Goal: Information Seeking & Learning: Compare options

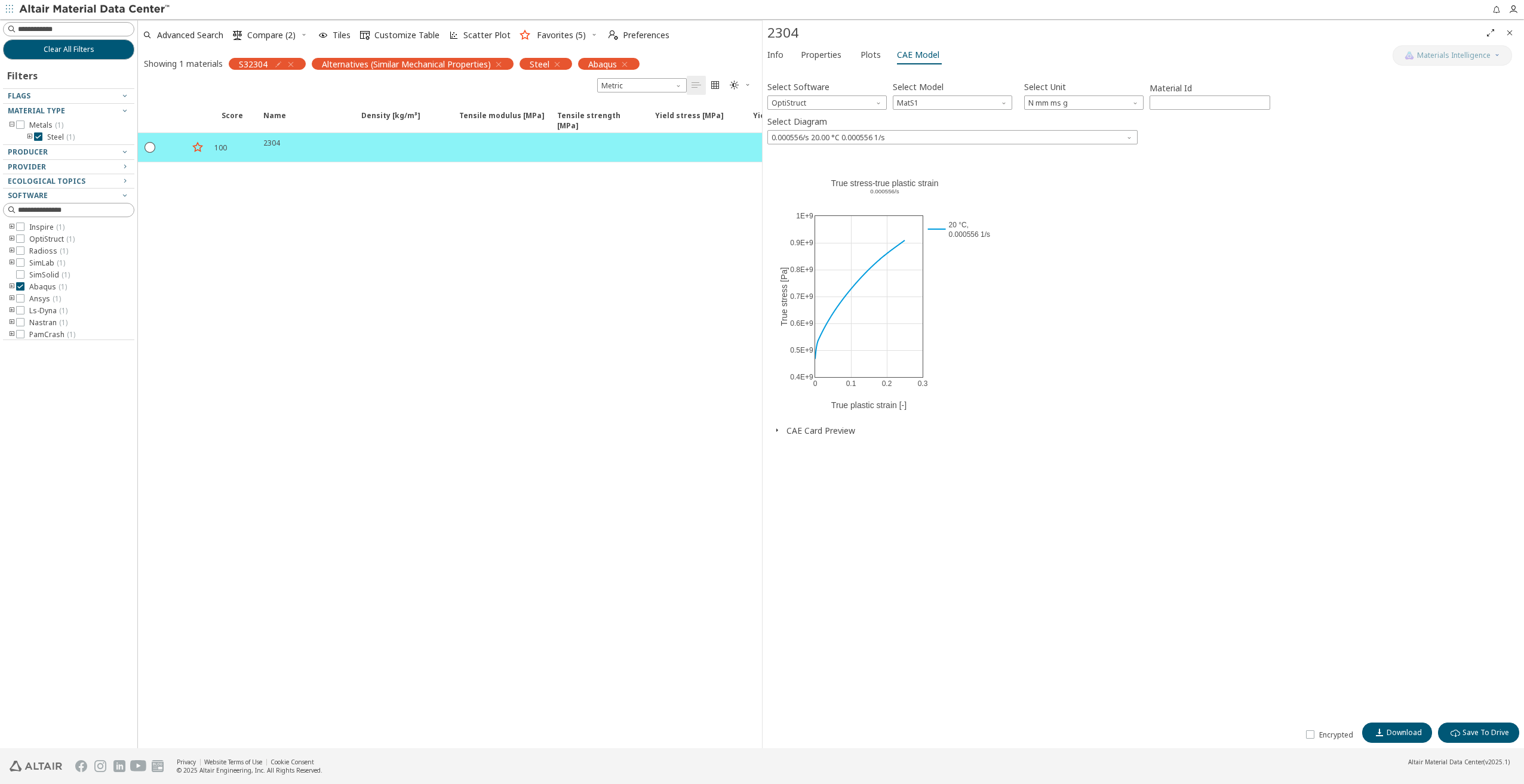
click at [289, 66] on icon "button" at bounding box center [291, 65] width 10 height 10
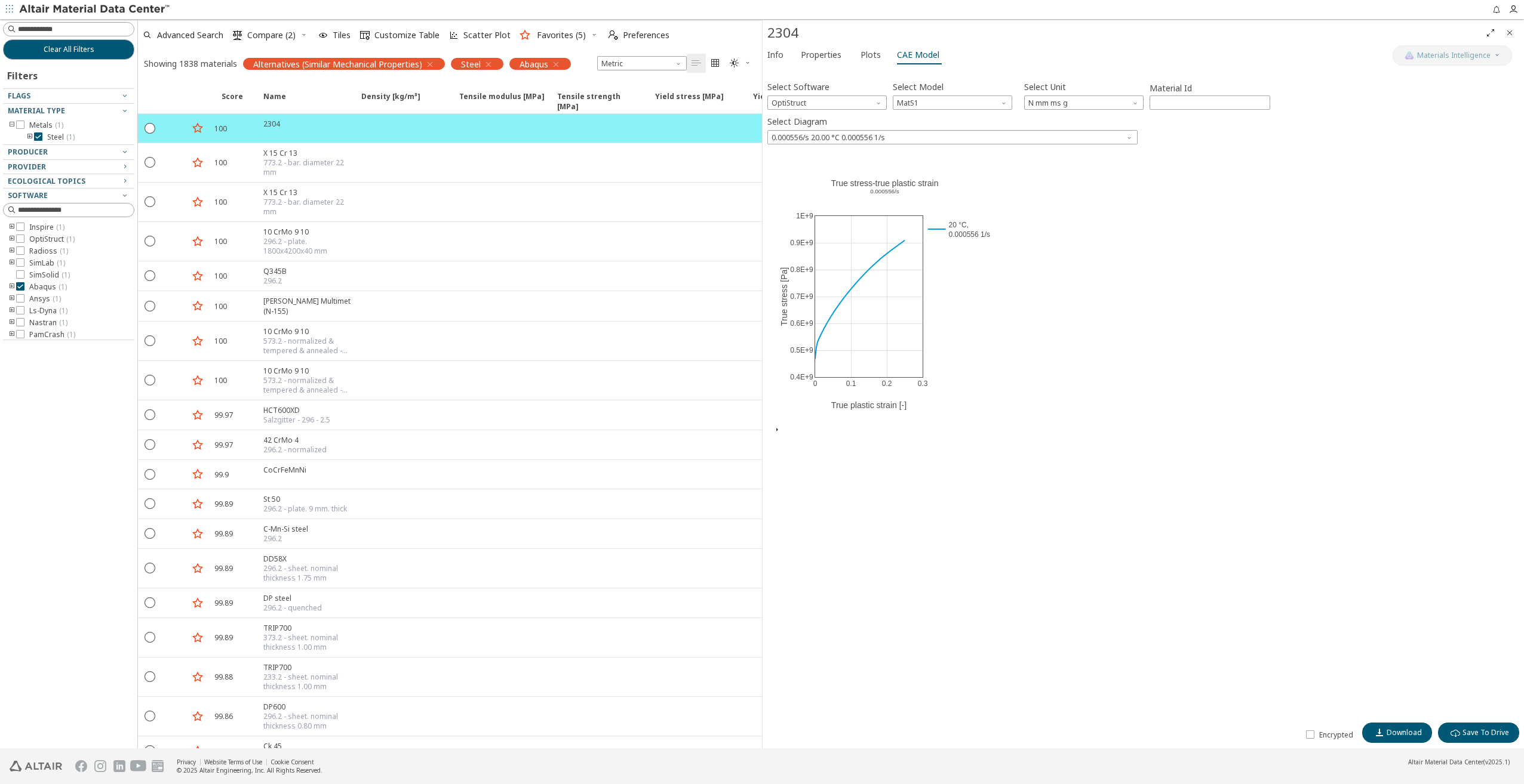
click at [346, 64] on span "Alternatives (Similar Mechanical Properties)" at bounding box center [338, 64] width 169 height 10
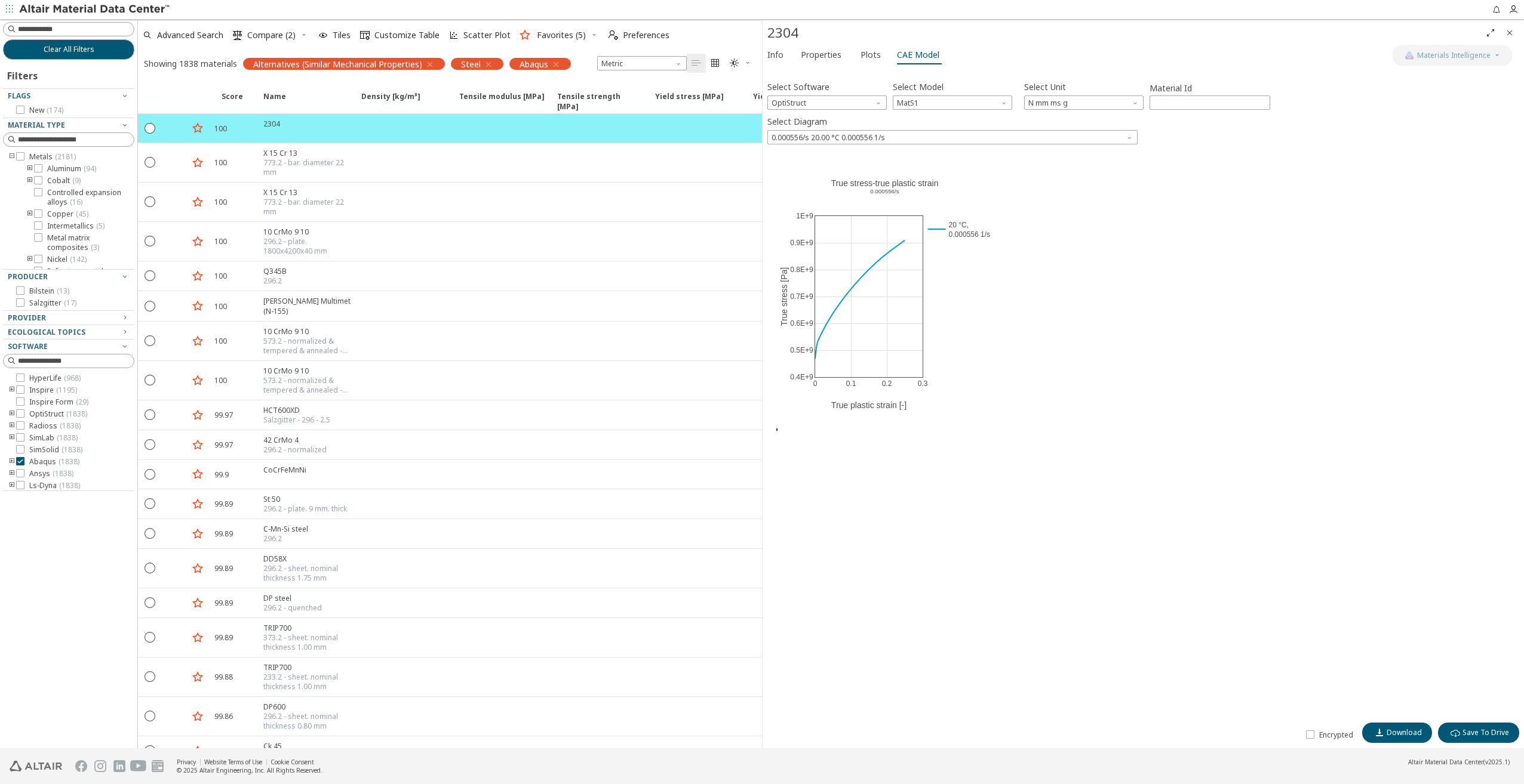
click at [433, 64] on icon "button" at bounding box center [430, 65] width 10 height 10
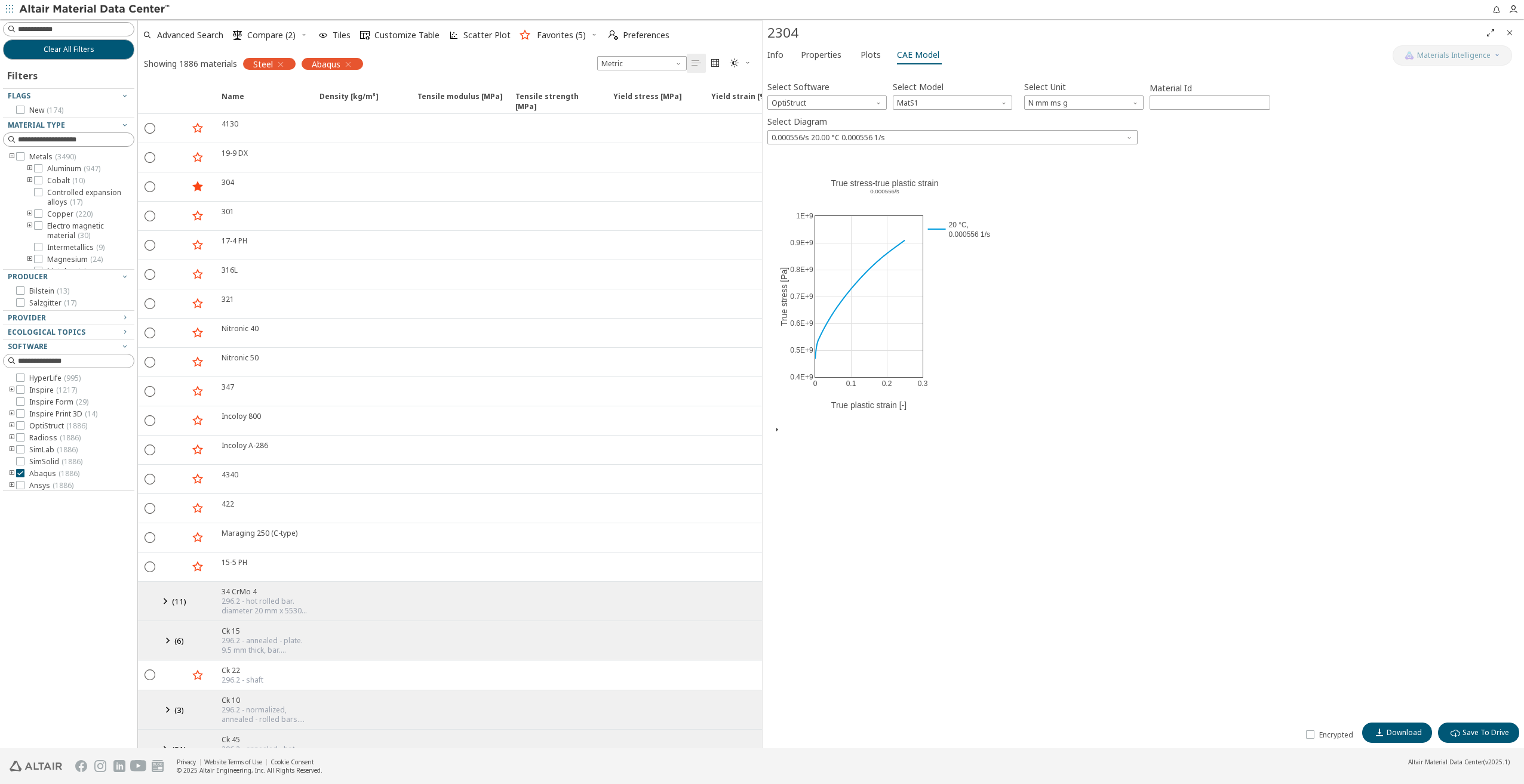
click at [351, 64] on icon "button" at bounding box center [349, 65] width 10 height 10
click at [83, 27] on input at bounding box center [76, 29] width 116 height 12
type input "*******"
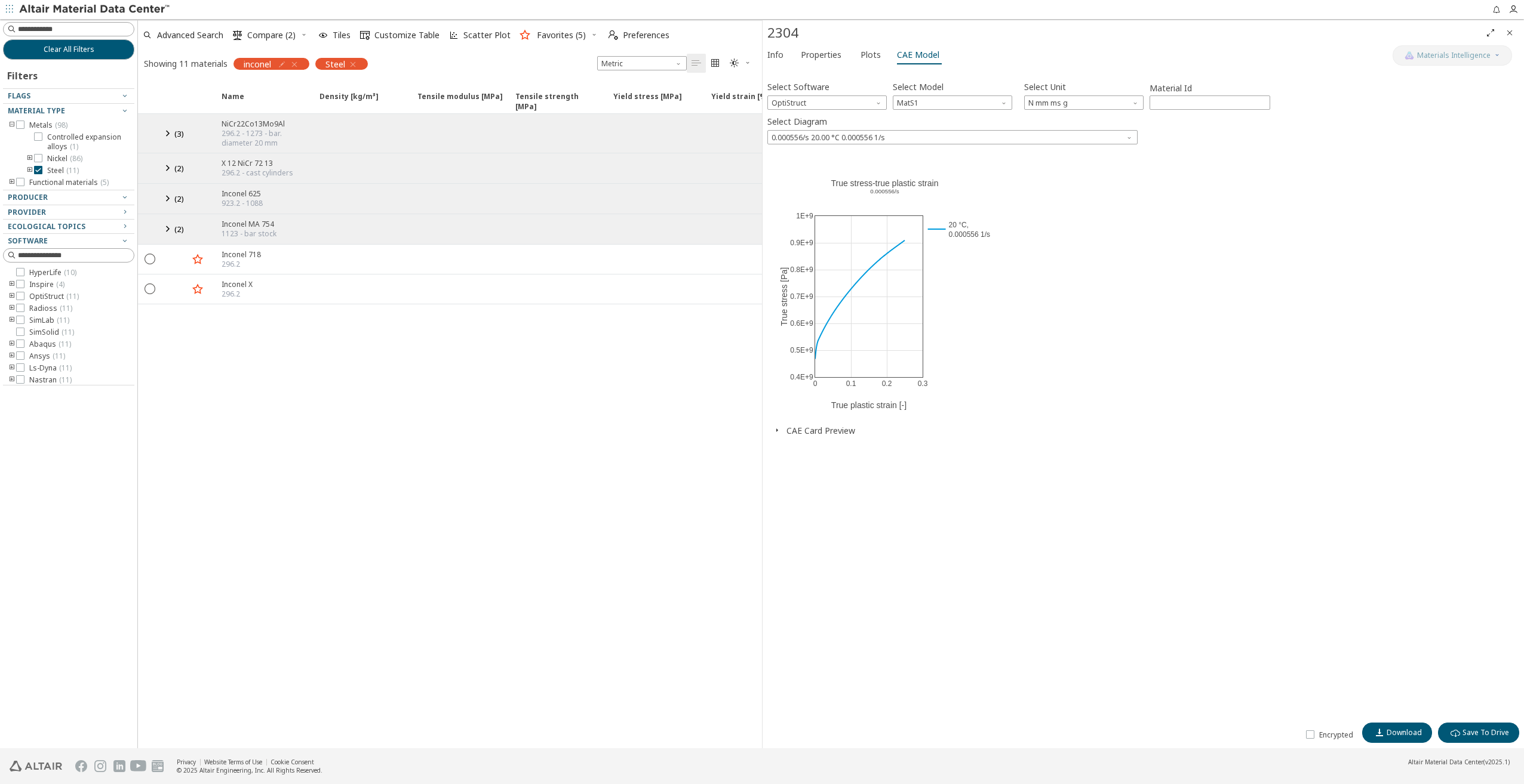
click at [170, 200] on icon at bounding box center [167, 198] width 15 height 15
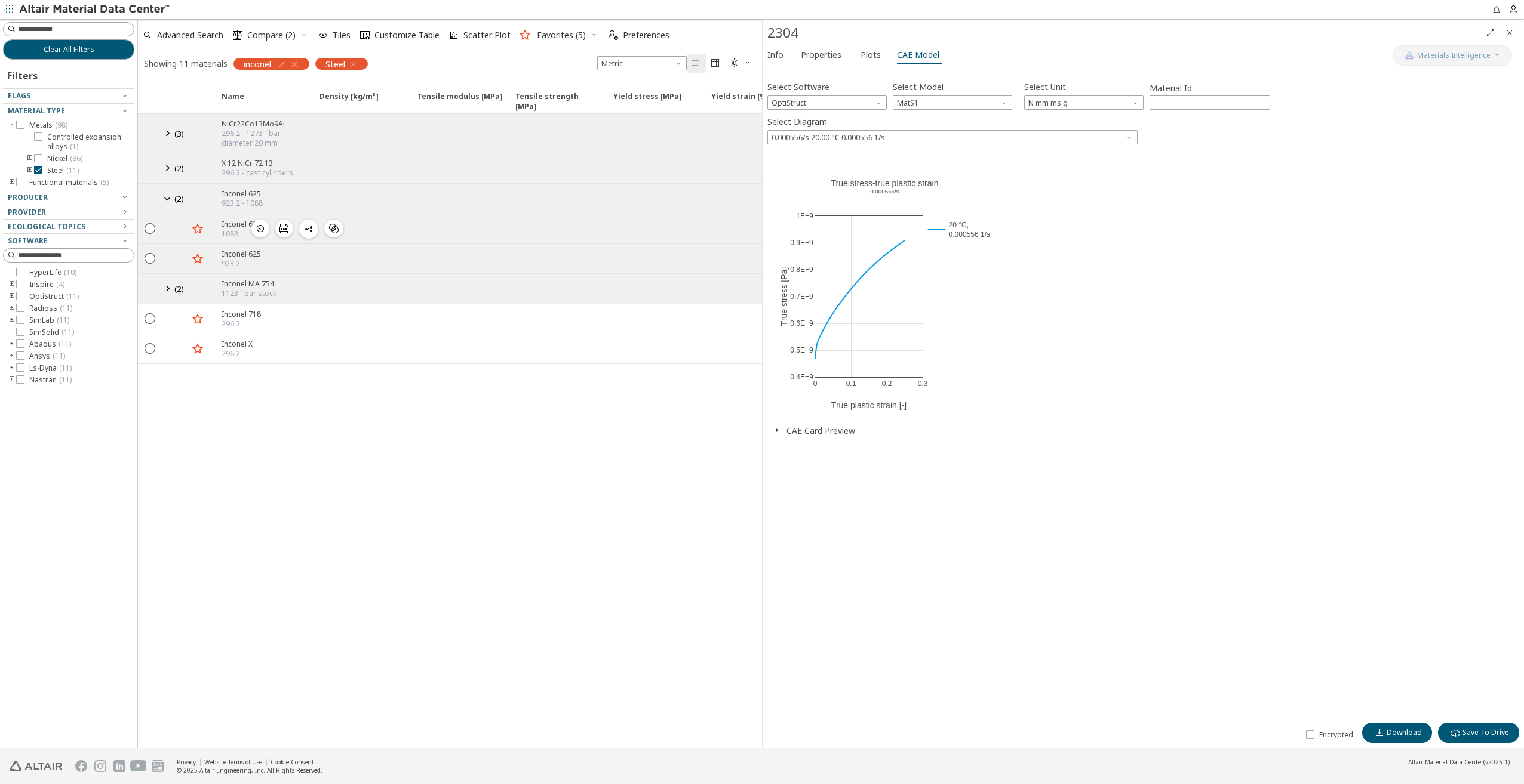
click at [258, 228] on icon "button" at bounding box center [261, 229] width 10 height 10
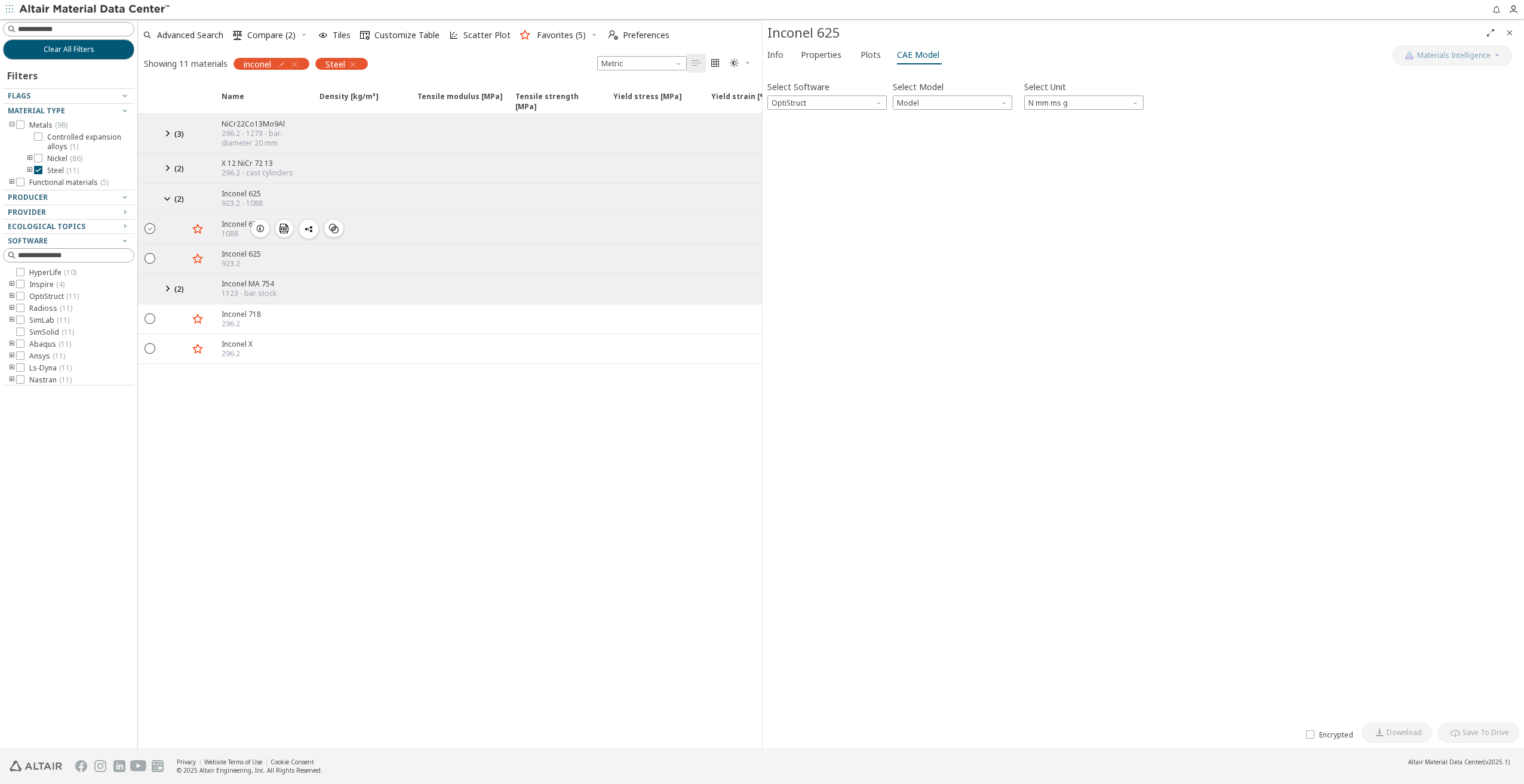
click at [152, 227] on icon "" at bounding box center [150, 228] width 10 height 10
click at [149, 257] on icon "" at bounding box center [150, 258] width 10 height 10
click at [258, 258] on icon "button" at bounding box center [261, 258] width 10 height 10
click at [848, 101] on span "OptiStruct" at bounding box center [827, 103] width 119 height 15
click at [806, 187] on span "Abaqus" at bounding box center [827, 189] width 110 height 8
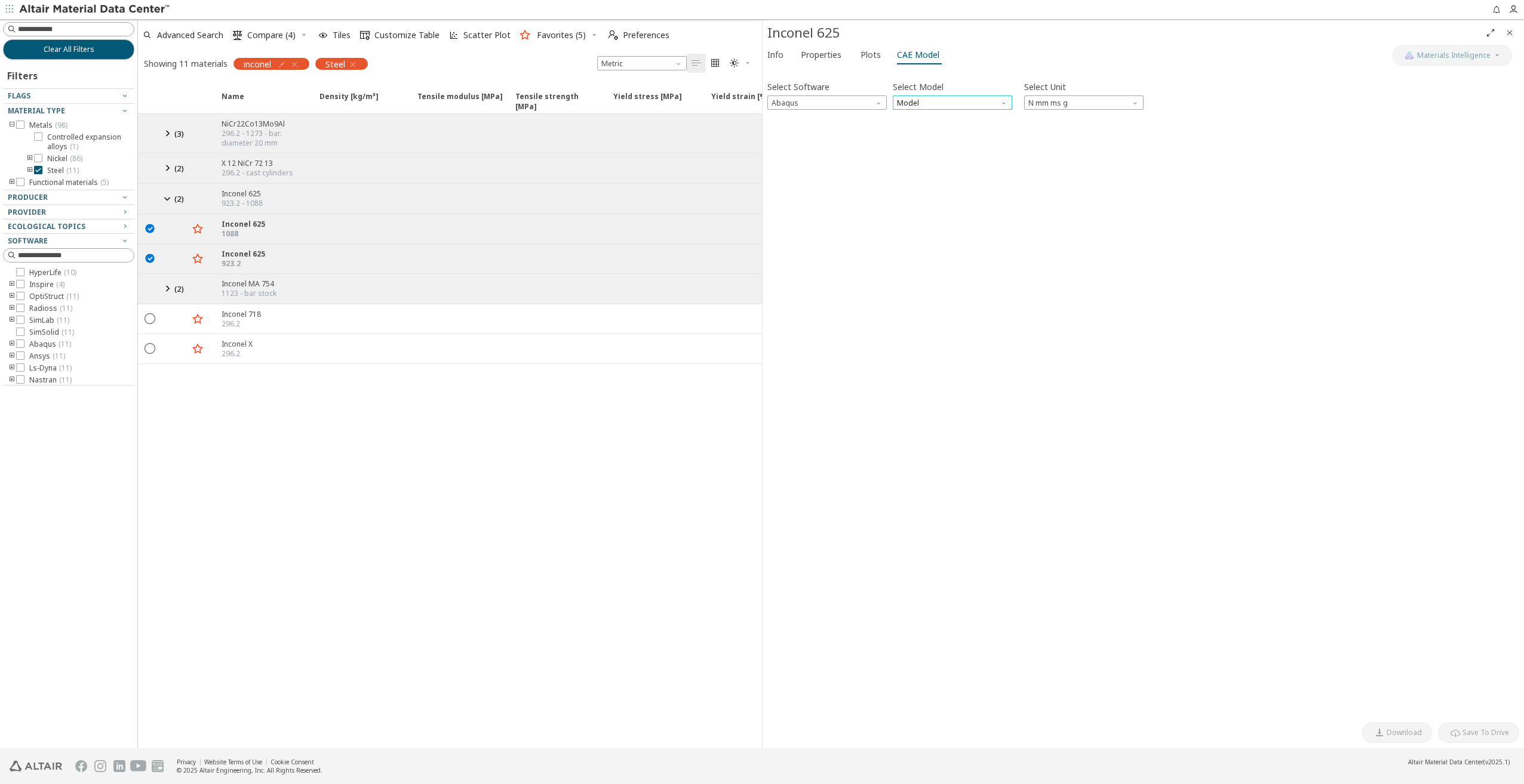
click at [962, 108] on span "Model" at bounding box center [952, 103] width 119 height 15
click at [914, 121] on span "Elastic" at bounding box center [909, 118] width 22 height 10
click at [835, 53] on span "Properties" at bounding box center [821, 54] width 41 height 19
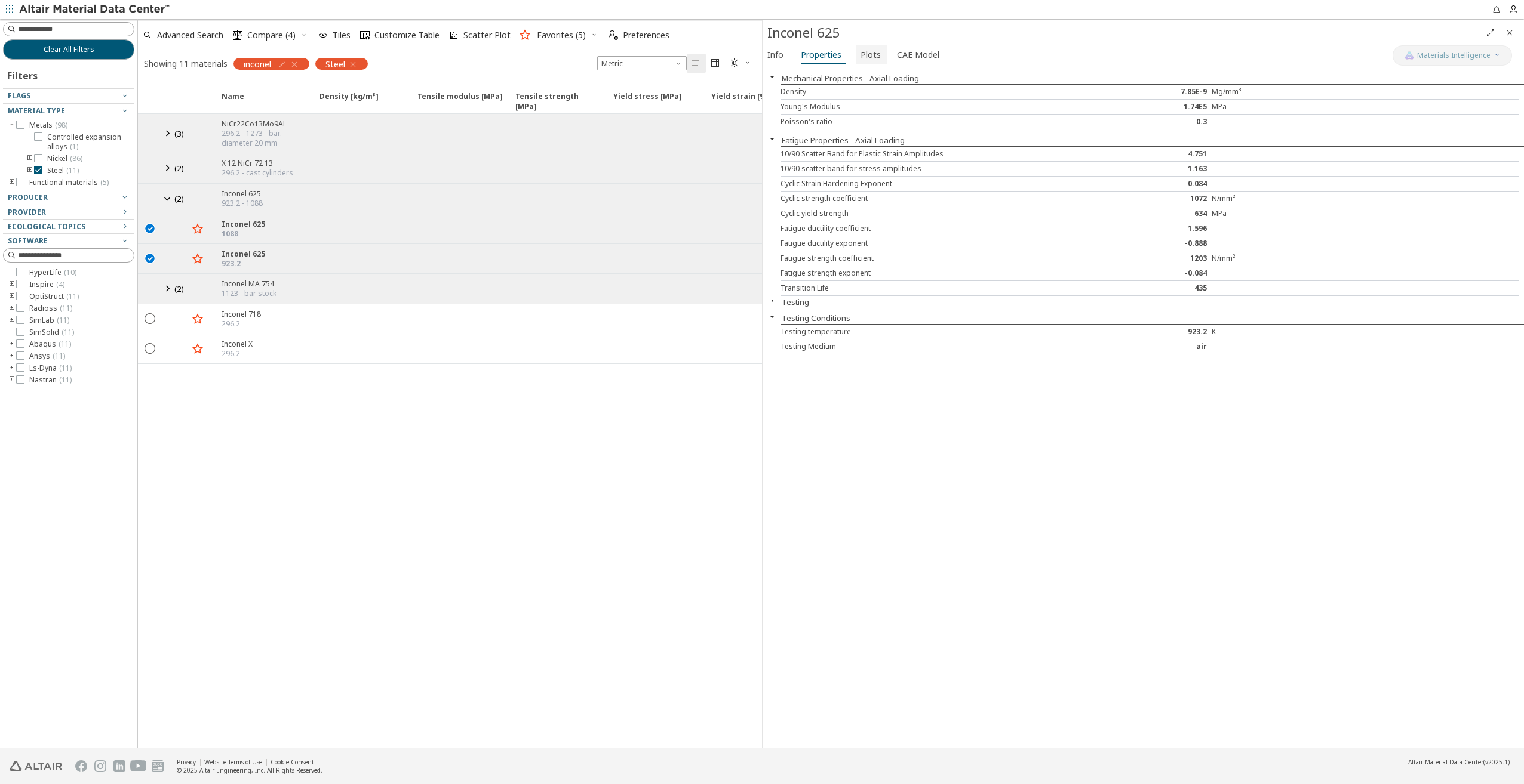
click at [878, 57] on button "Plots" at bounding box center [871, 54] width 31 height 19
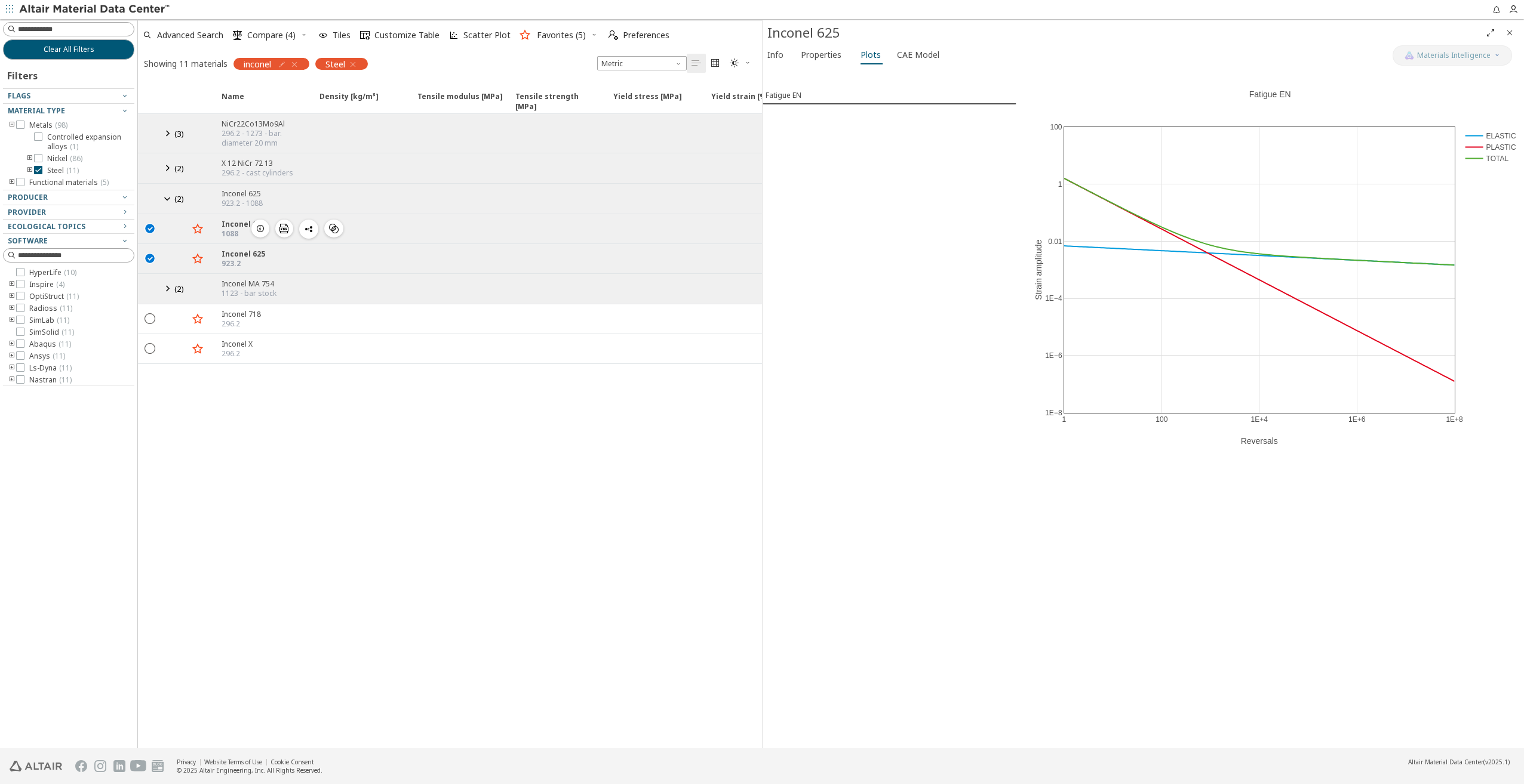
click at [264, 228] on icon "button" at bounding box center [261, 229] width 10 height 10
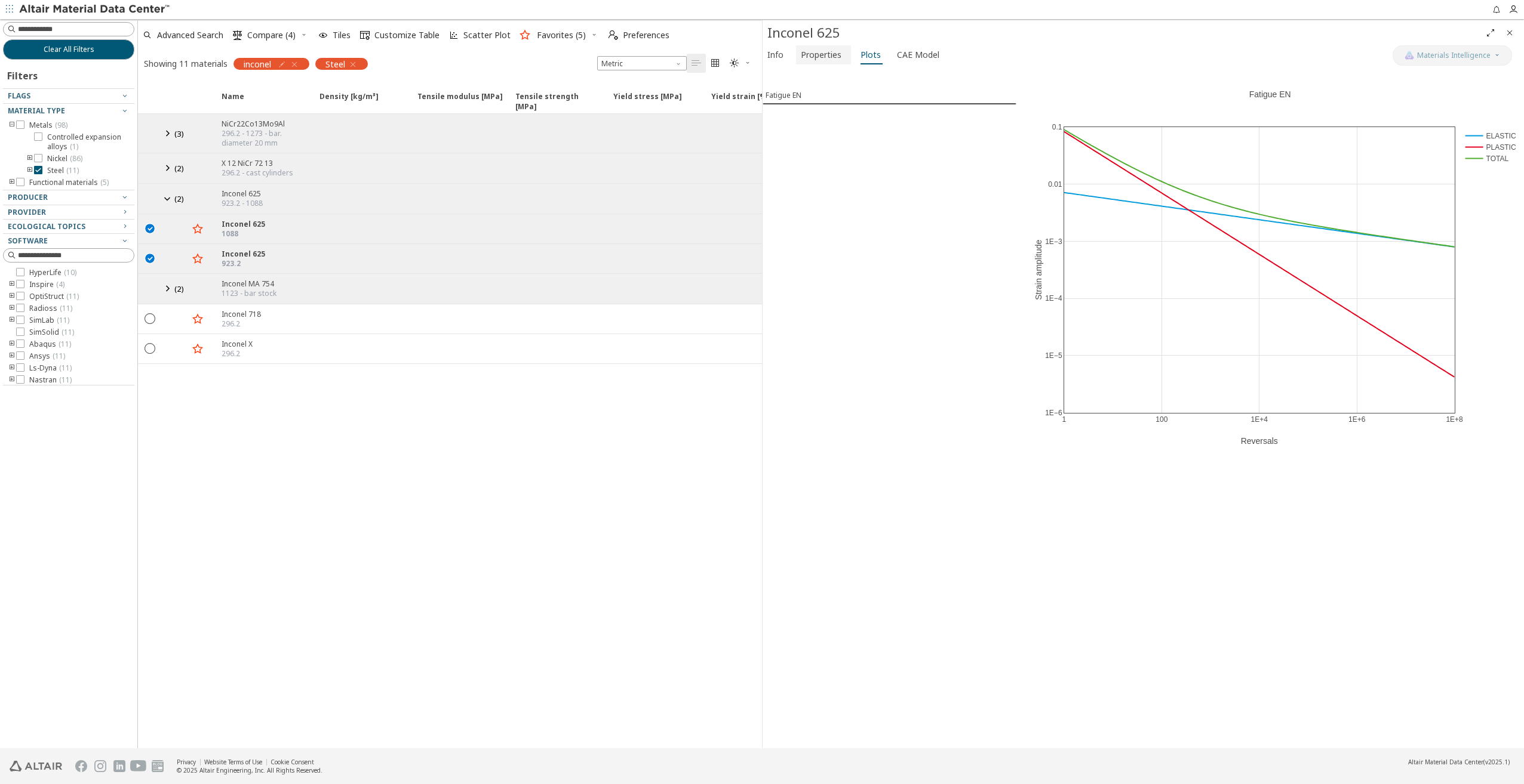
click at [833, 51] on span "Properties" at bounding box center [821, 54] width 41 height 19
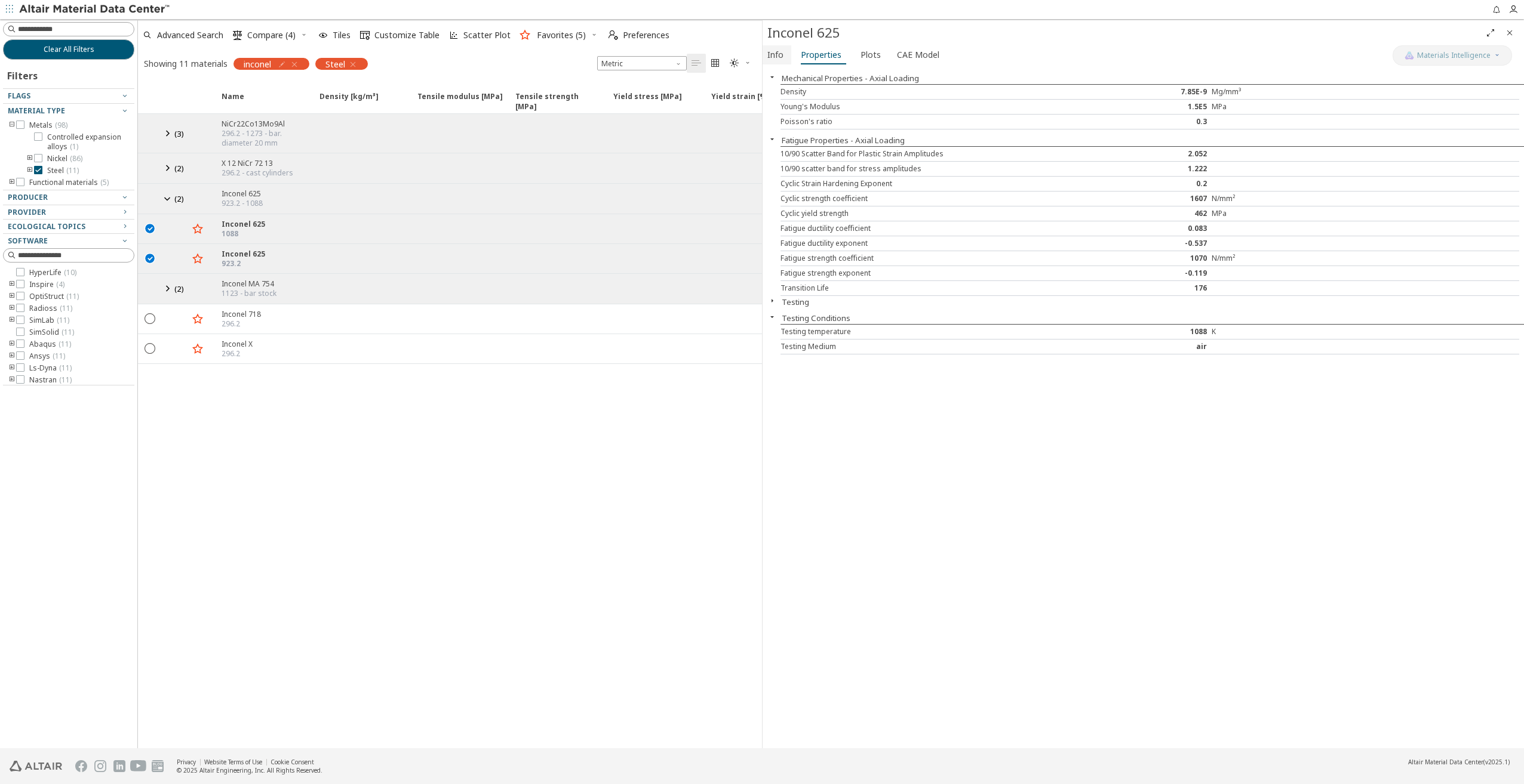
click at [783, 57] on span "Info" at bounding box center [775, 54] width 16 height 19
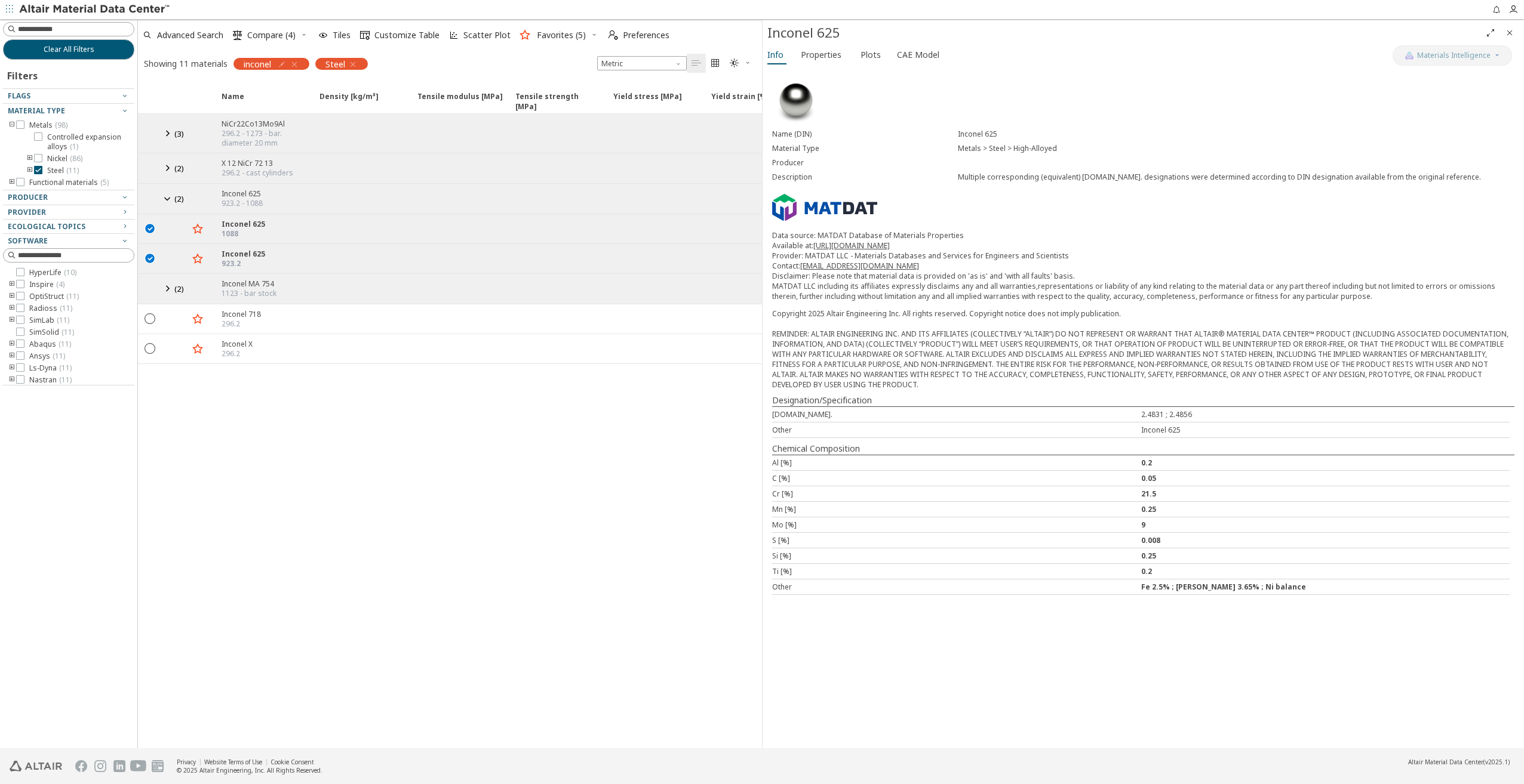
click at [170, 134] on icon at bounding box center [167, 133] width 15 height 15
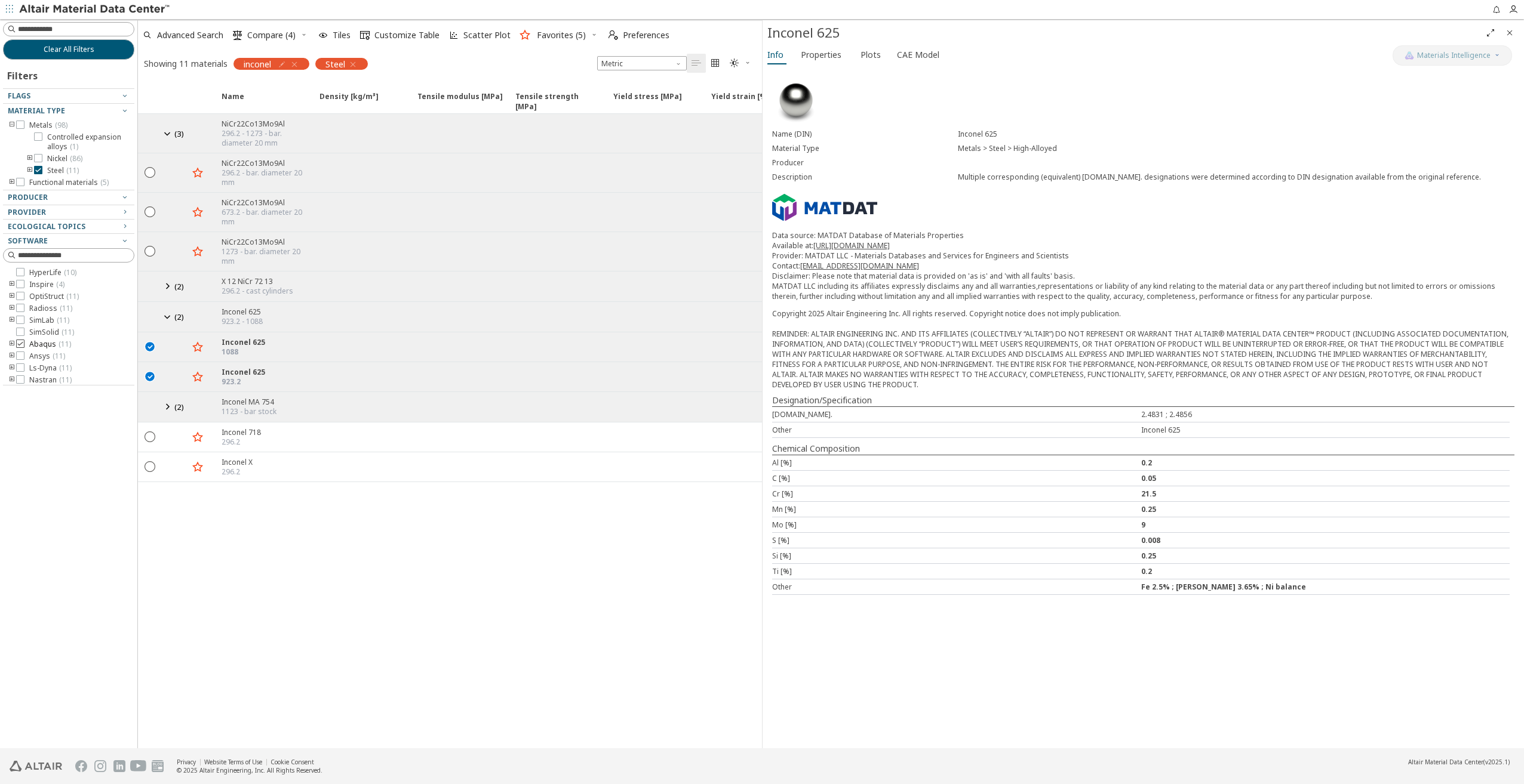
click at [22, 342] on icon at bounding box center [20, 344] width 8 height 8
click at [11, 343] on icon "toogle group" at bounding box center [12, 345] width 8 height 10
click at [41, 320] on icon at bounding box center [38, 318] width 8 height 8
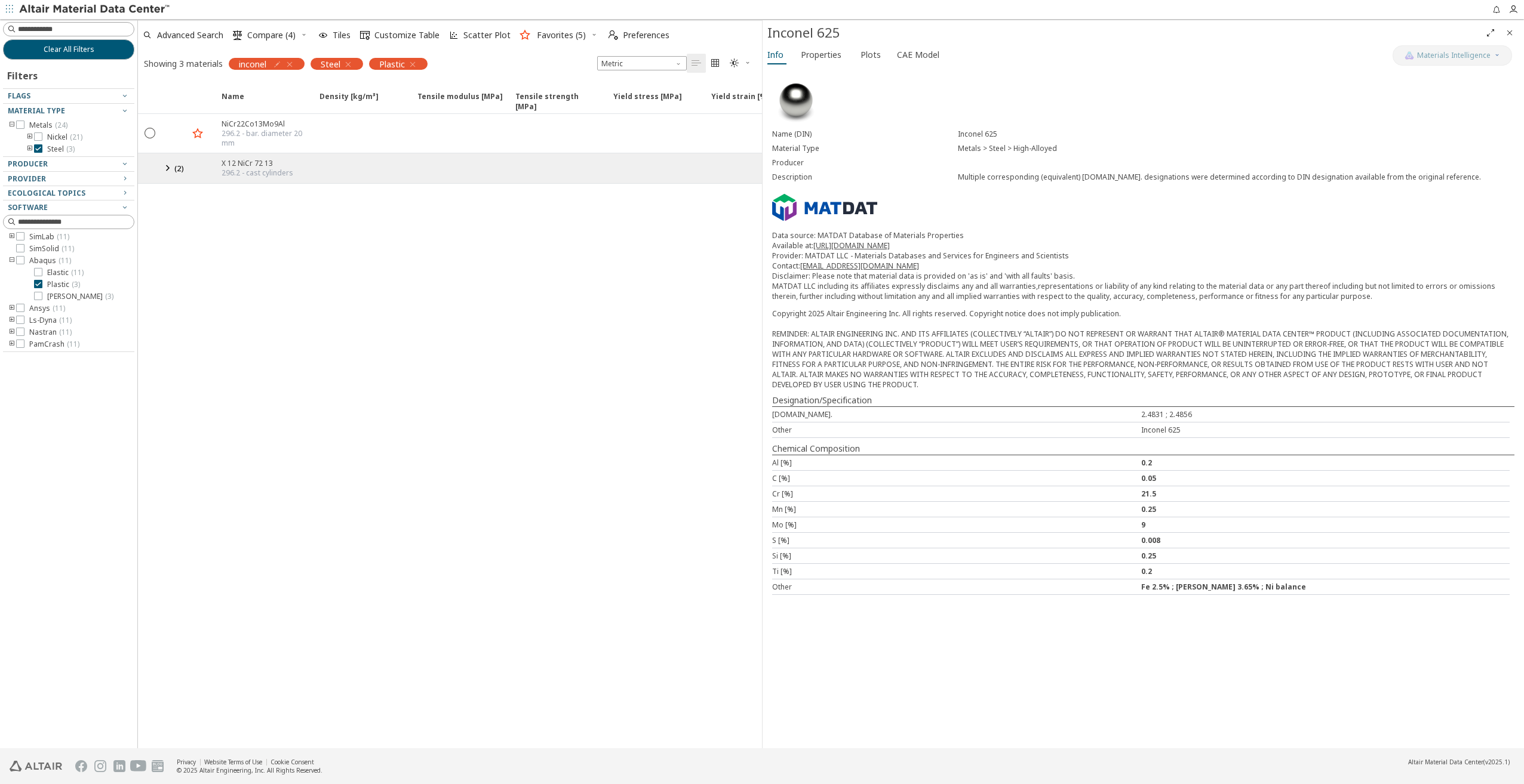
click at [168, 167] on icon at bounding box center [167, 168] width 15 height 15
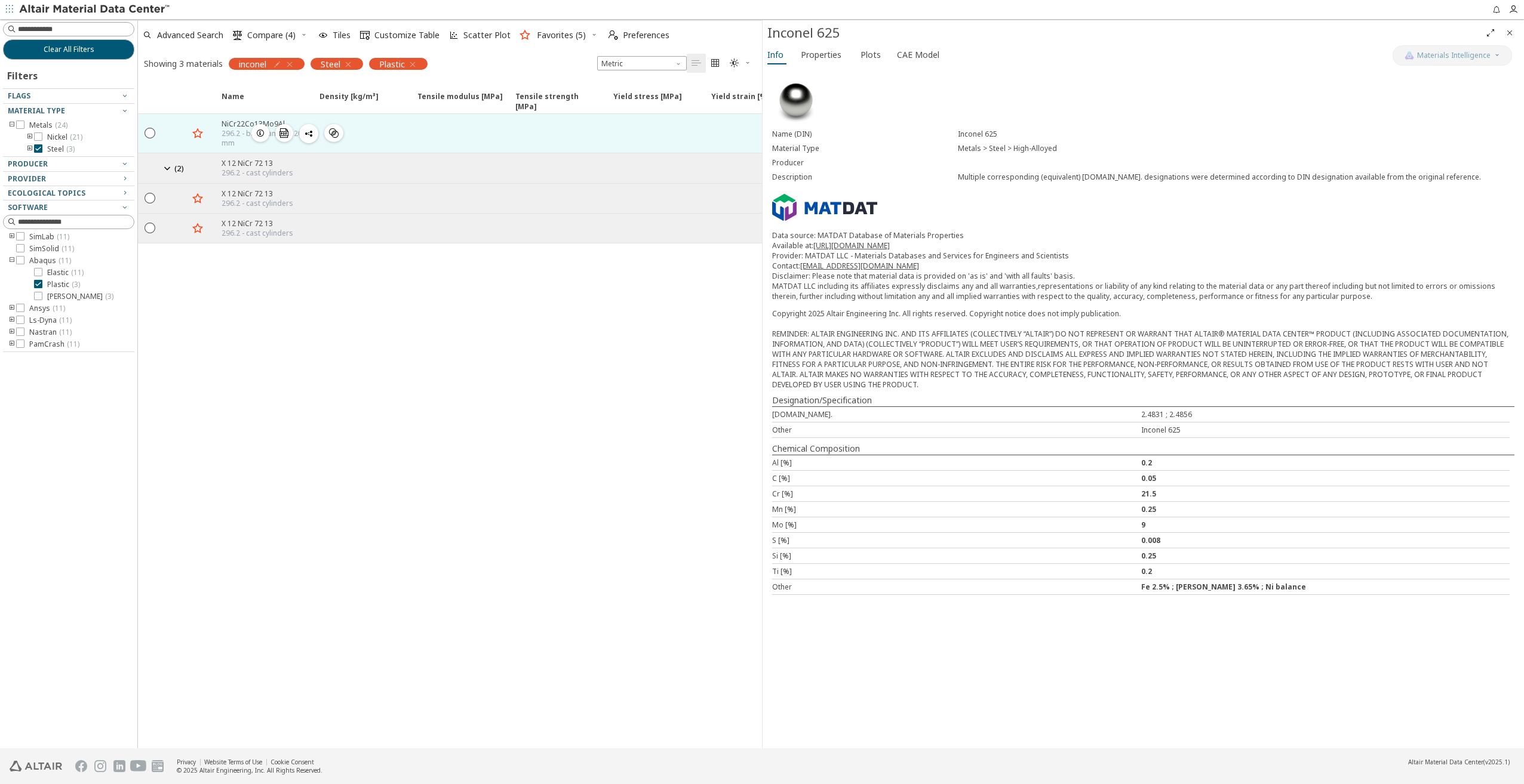
click at [262, 137] on icon "button" at bounding box center [261, 133] width 10 height 10
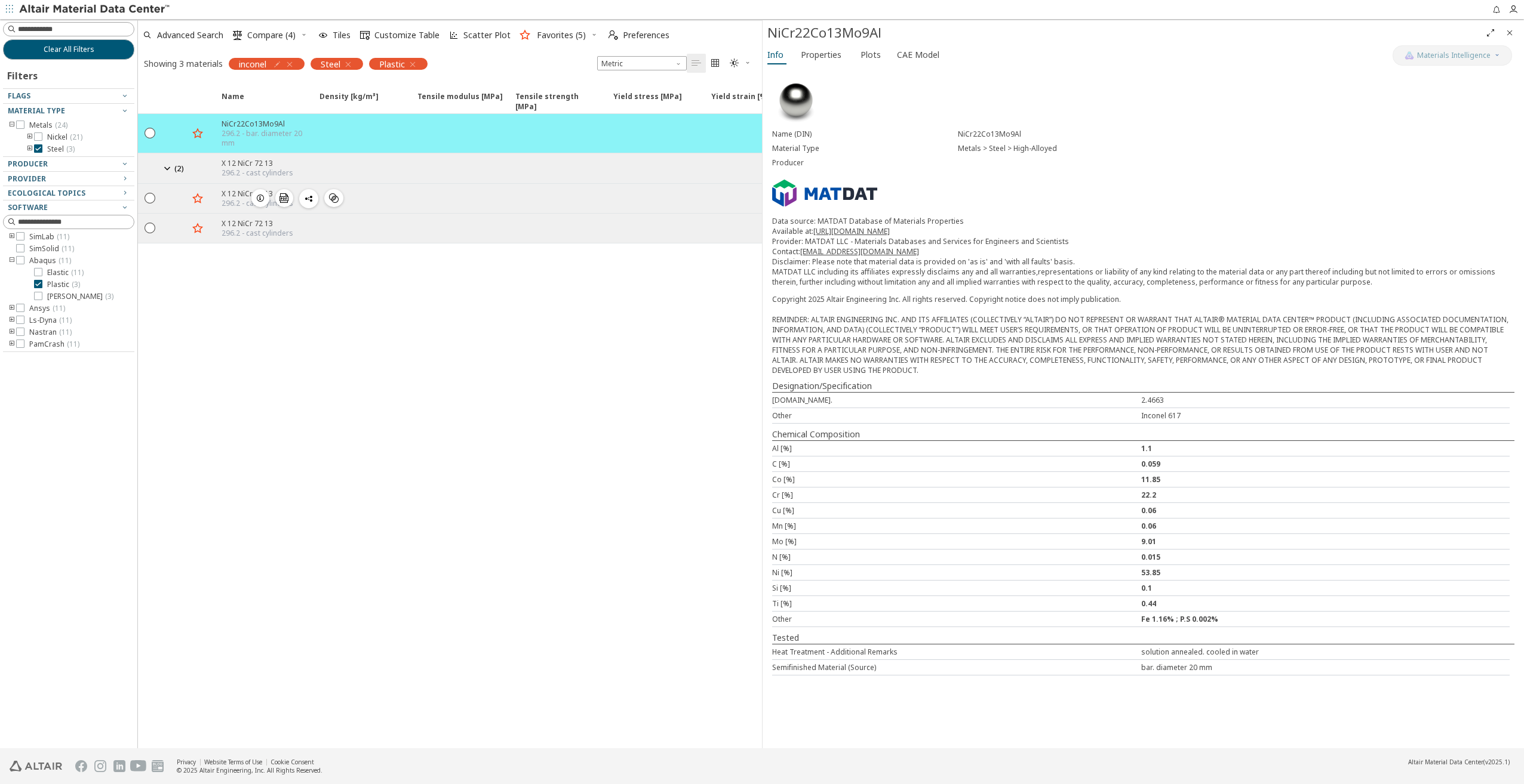
click at [258, 197] on icon "button" at bounding box center [261, 198] width 10 height 10
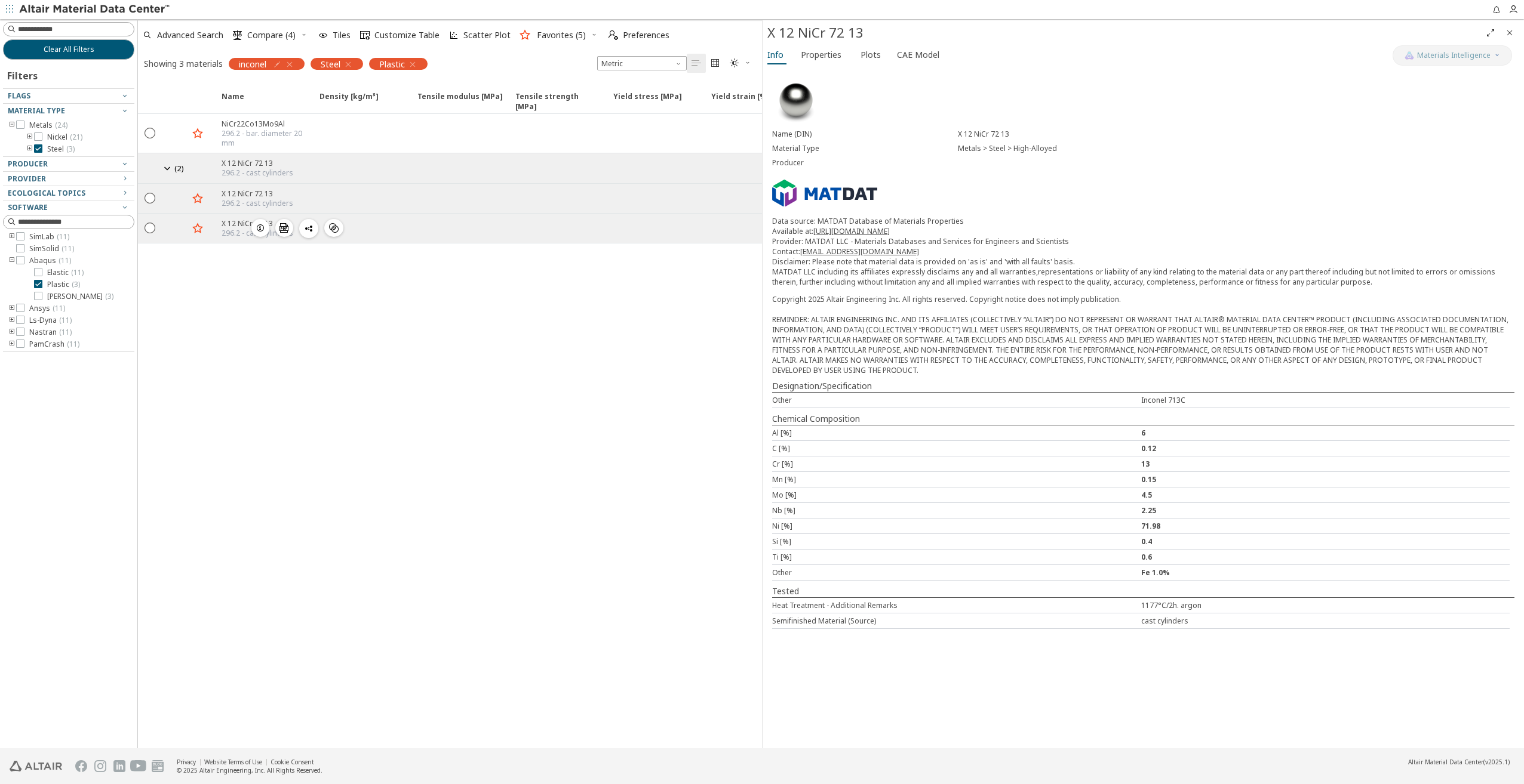
click at [262, 226] on icon "button" at bounding box center [261, 228] width 10 height 10
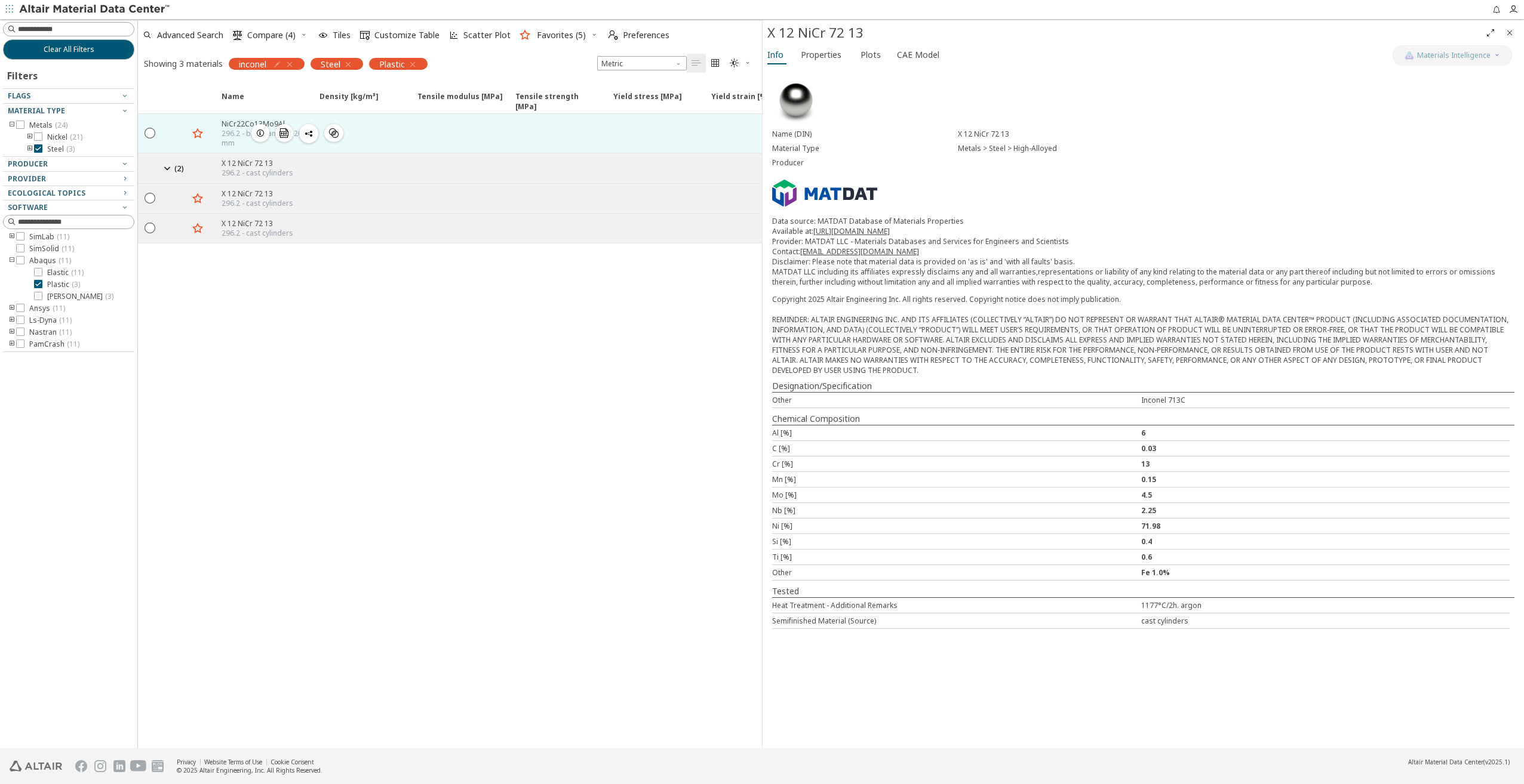
click at [261, 135] on icon "button" at bounding box center [261, 133] width 10 height 10
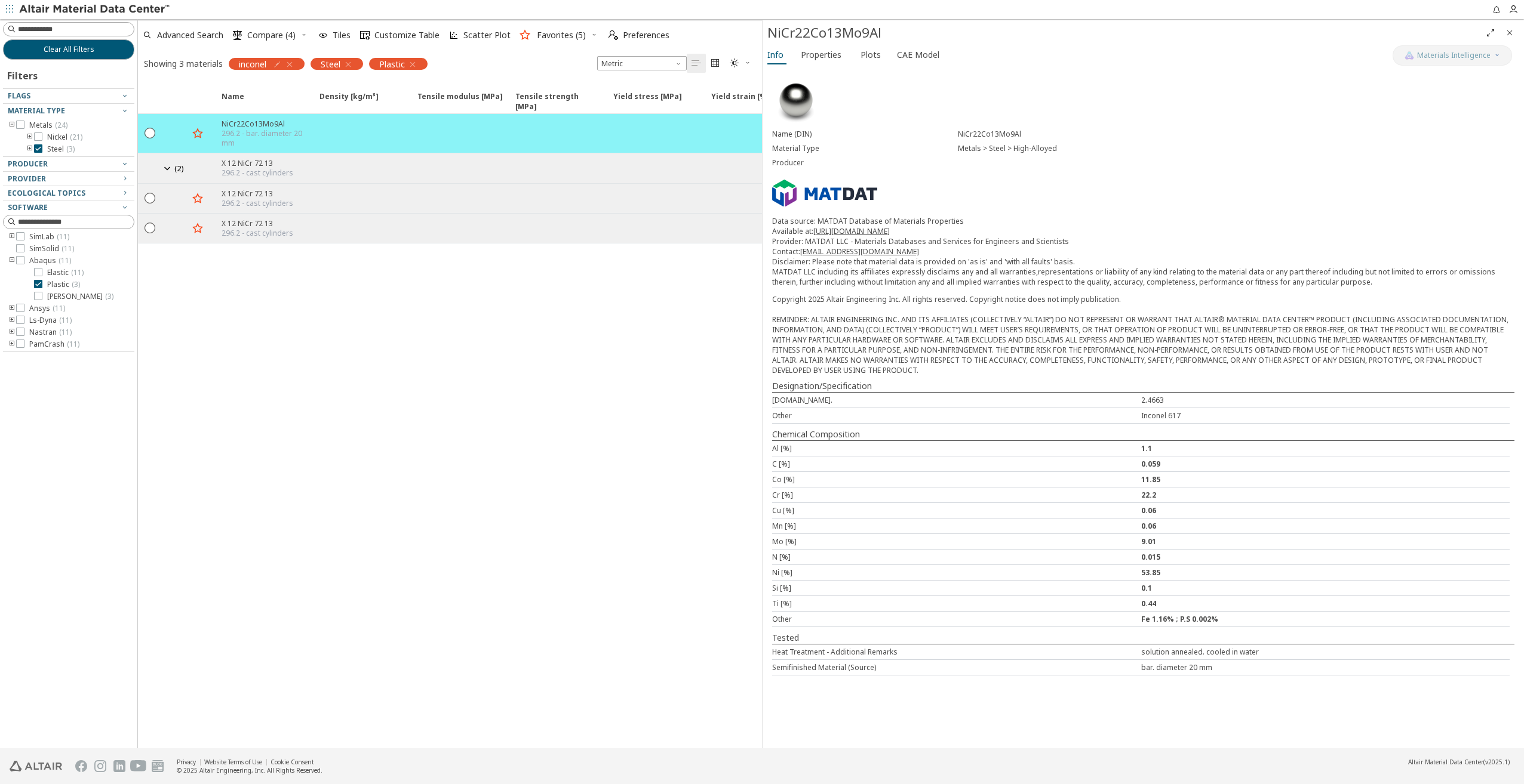
click at [351, 64] on icon "button" at bounding box center [349, 65] width 10 height 10
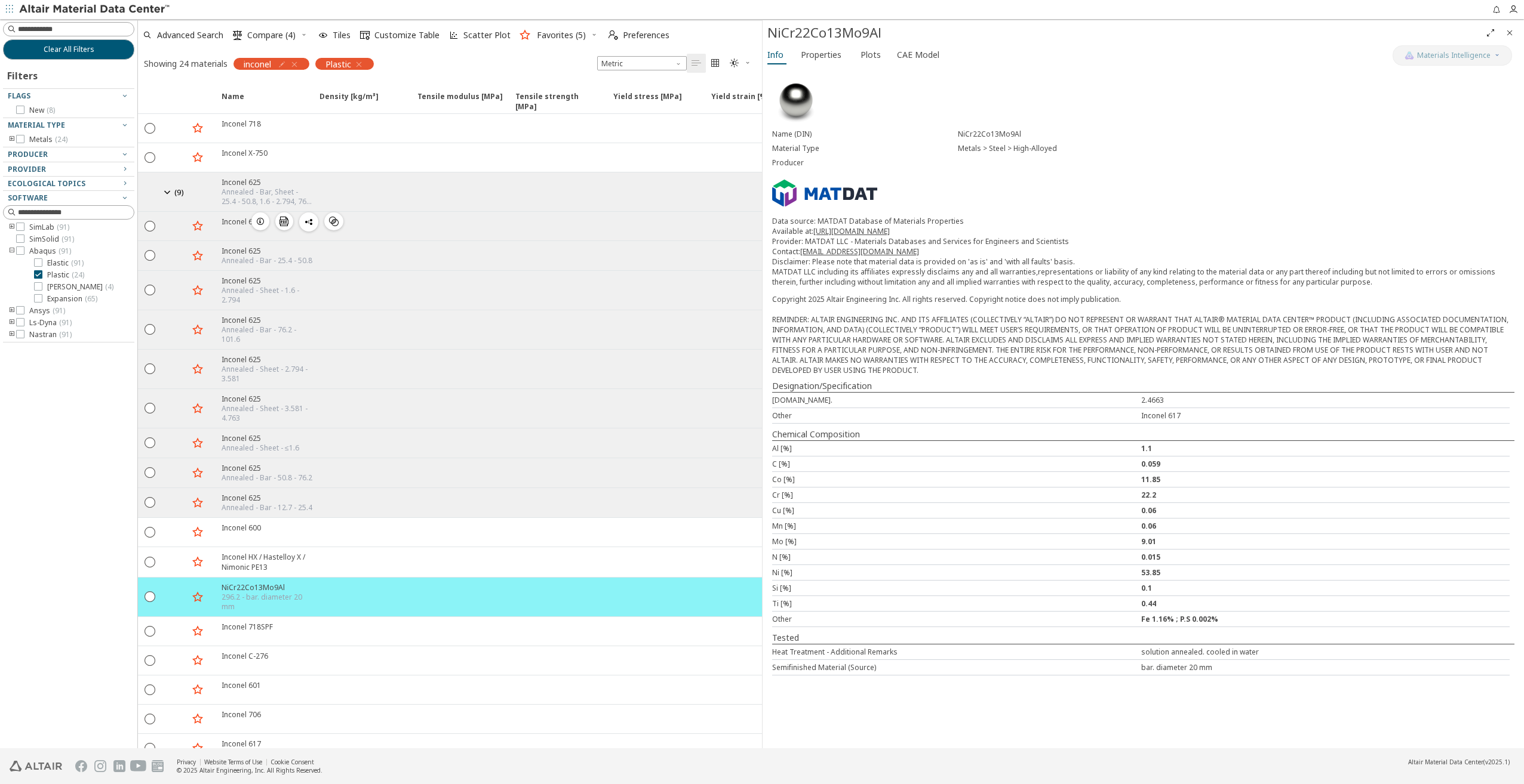
click at [258, 221] on icon "button" at bounding box center [261, 221] width 10 height 10
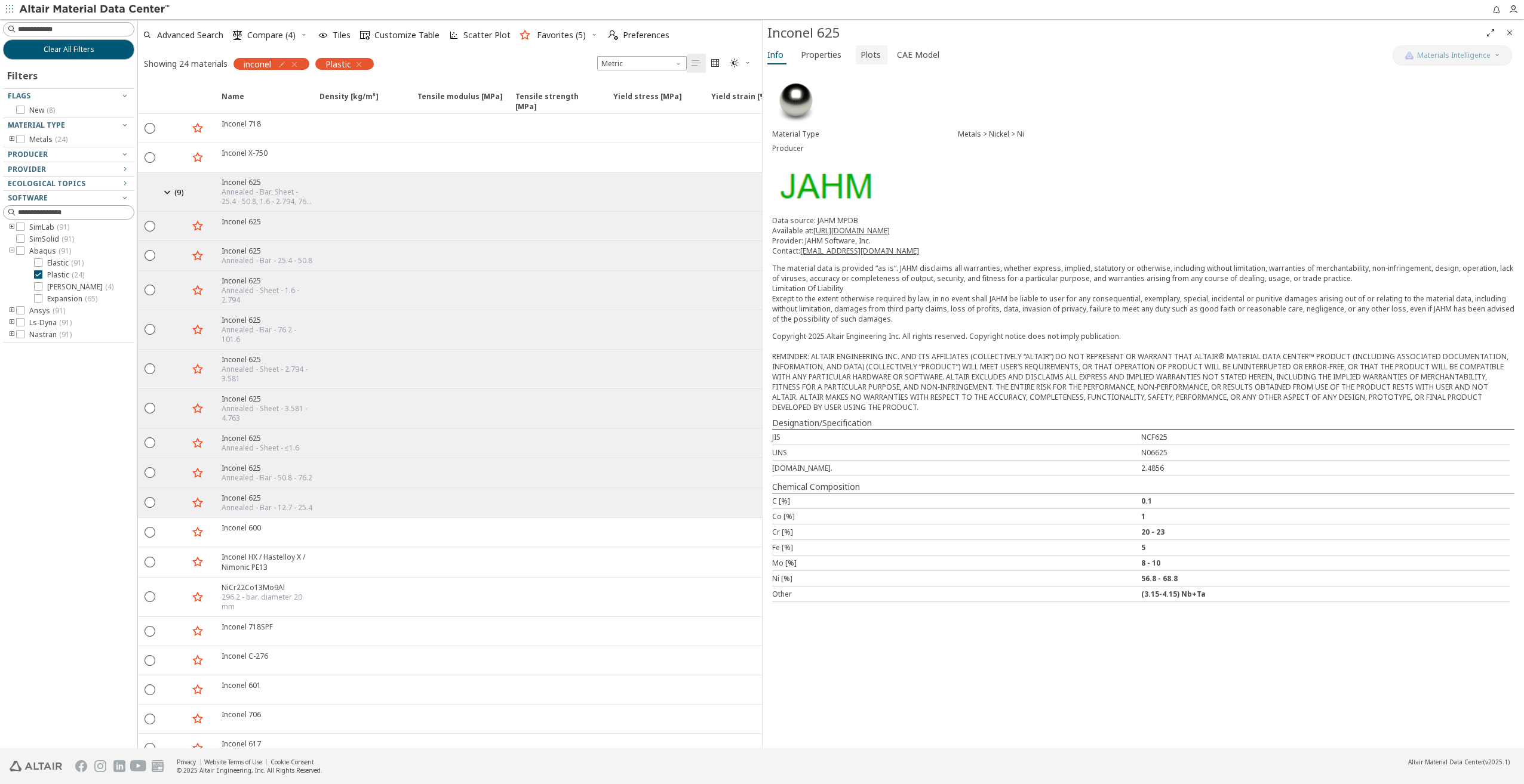
click at [876, 58] on span "Plots" at bounding box center [872, 54] width 22 height 19
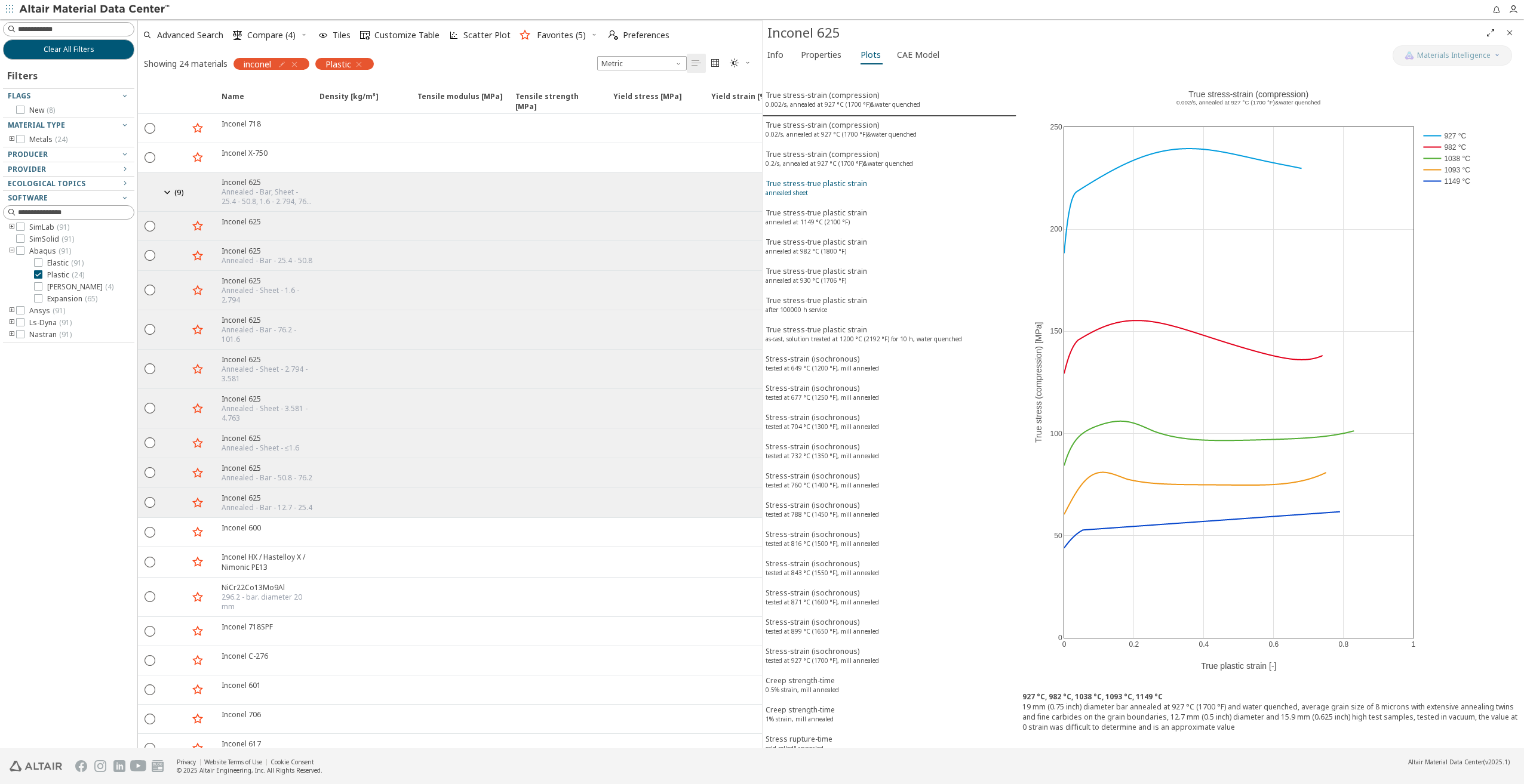
click at [818, 186] on div "True stress-true plastic strain annealed sheet" at bounding box center [816, 190] width 101 height 22
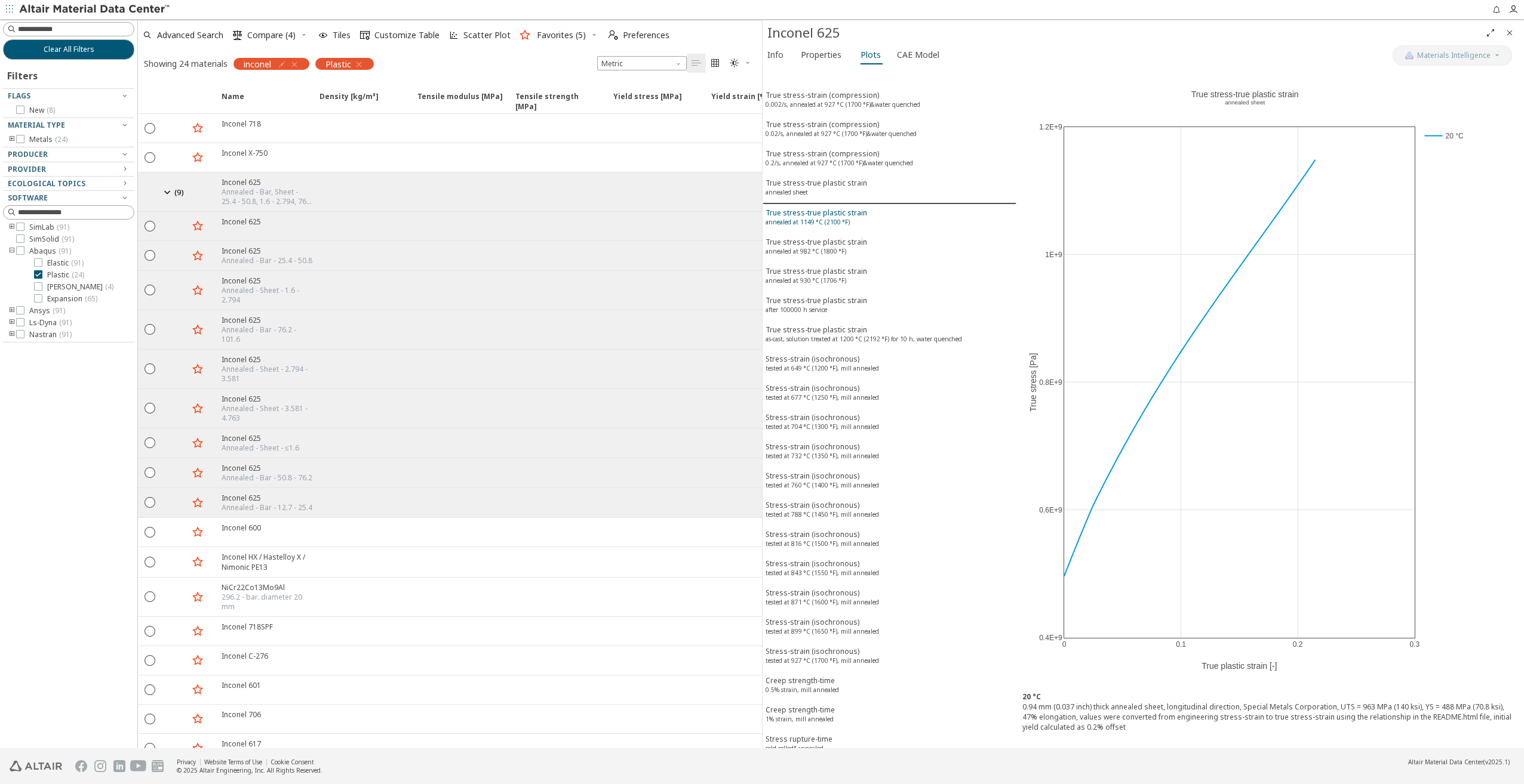
click at [819, 219] on sup "annealed at 1149 °C (2100 °F)" at bounding box center [807, 222] width 85 height 8
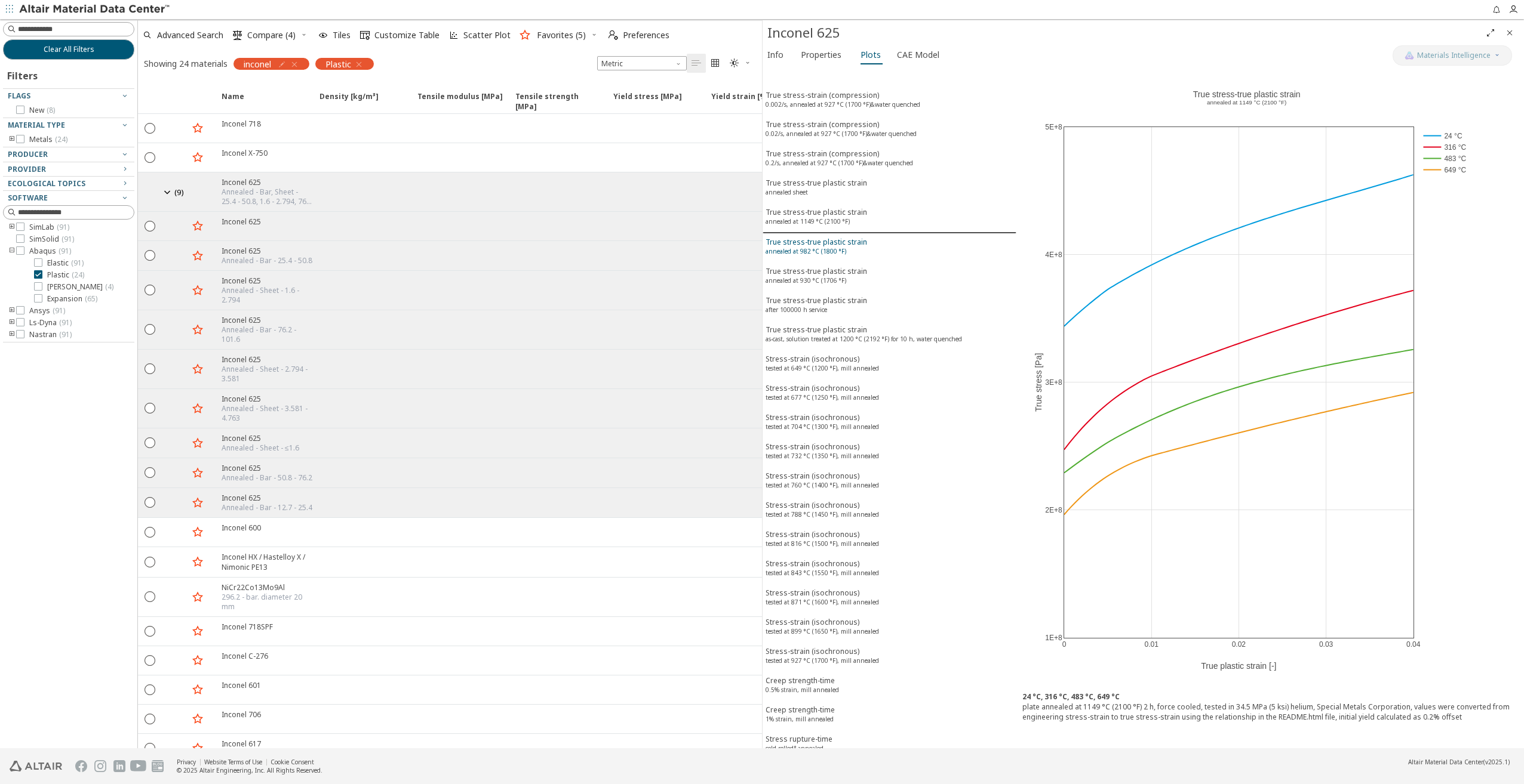
click at [803, 250] on sup "annealed at 982 °C (1800 °F)" at bounding box center [805, 251] width 80 height 8
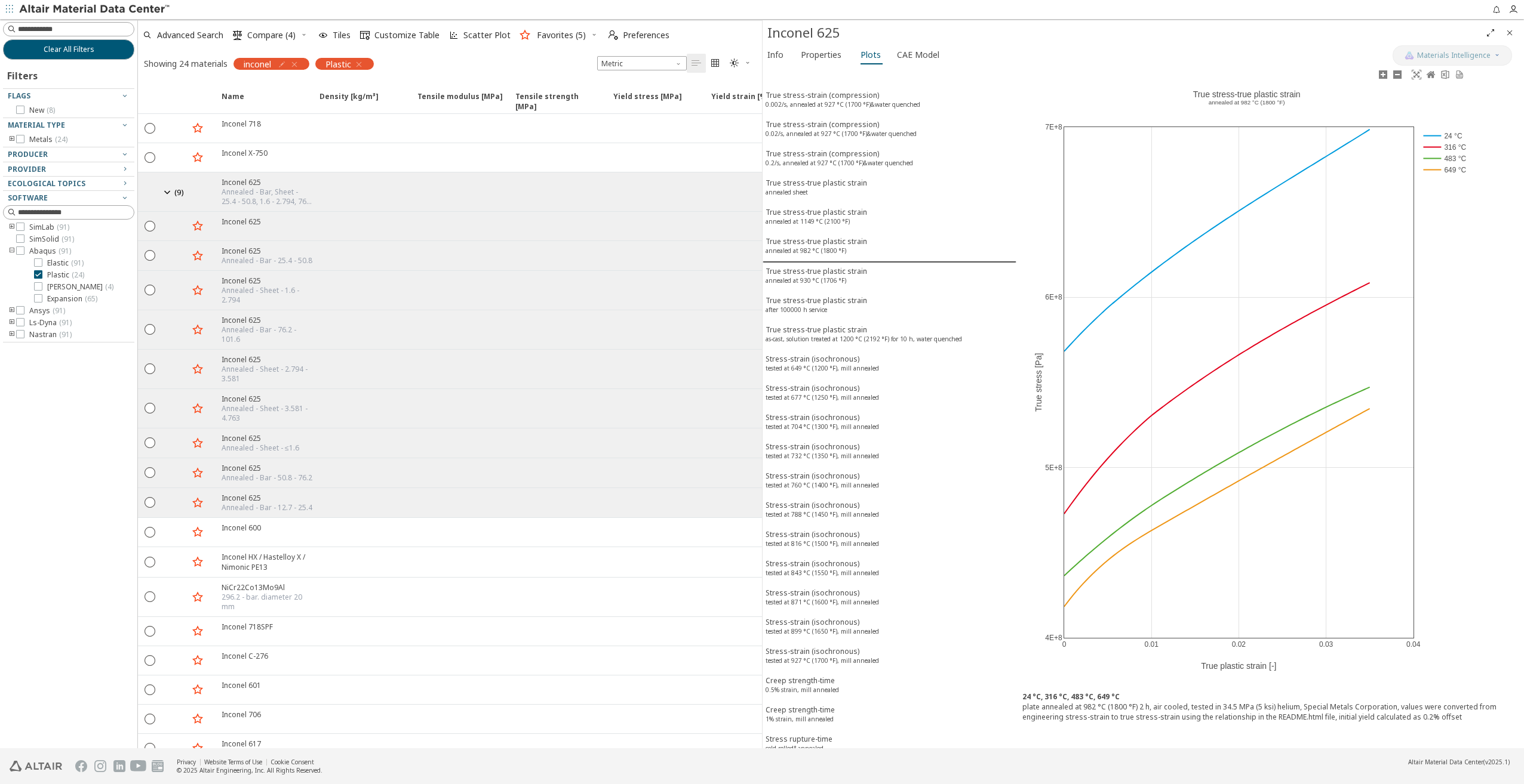
drag, startPoint x: 1067, startPoint y: 75, endPoint x: 1062, endPoint y: 78, distance: 5.8
click at [1067, 75] on div "0 0.01 0.02 0.03 0.04 4E+8 5E+8 6E+8 7E+8 24 °C 316 °C 483 °C 649 °C True stres…" at bounding box center [1247, 377] width 461 height 619
click at [1036, 68] on div "0 0.01 0.02 0.03 0.04 4E+8 5E+8 6E+8 7E+8 24 °C 316 °C 483 °C 649 °C True stres…" at bounding box center [1247, 377] width 461 height 619
click at [1036, 61] on div "Info Properties Plots CAE Model" at bounding box center [1078, 57] width 630 height 22
